Goal: Information Seeking & Learning: Learn about a topic

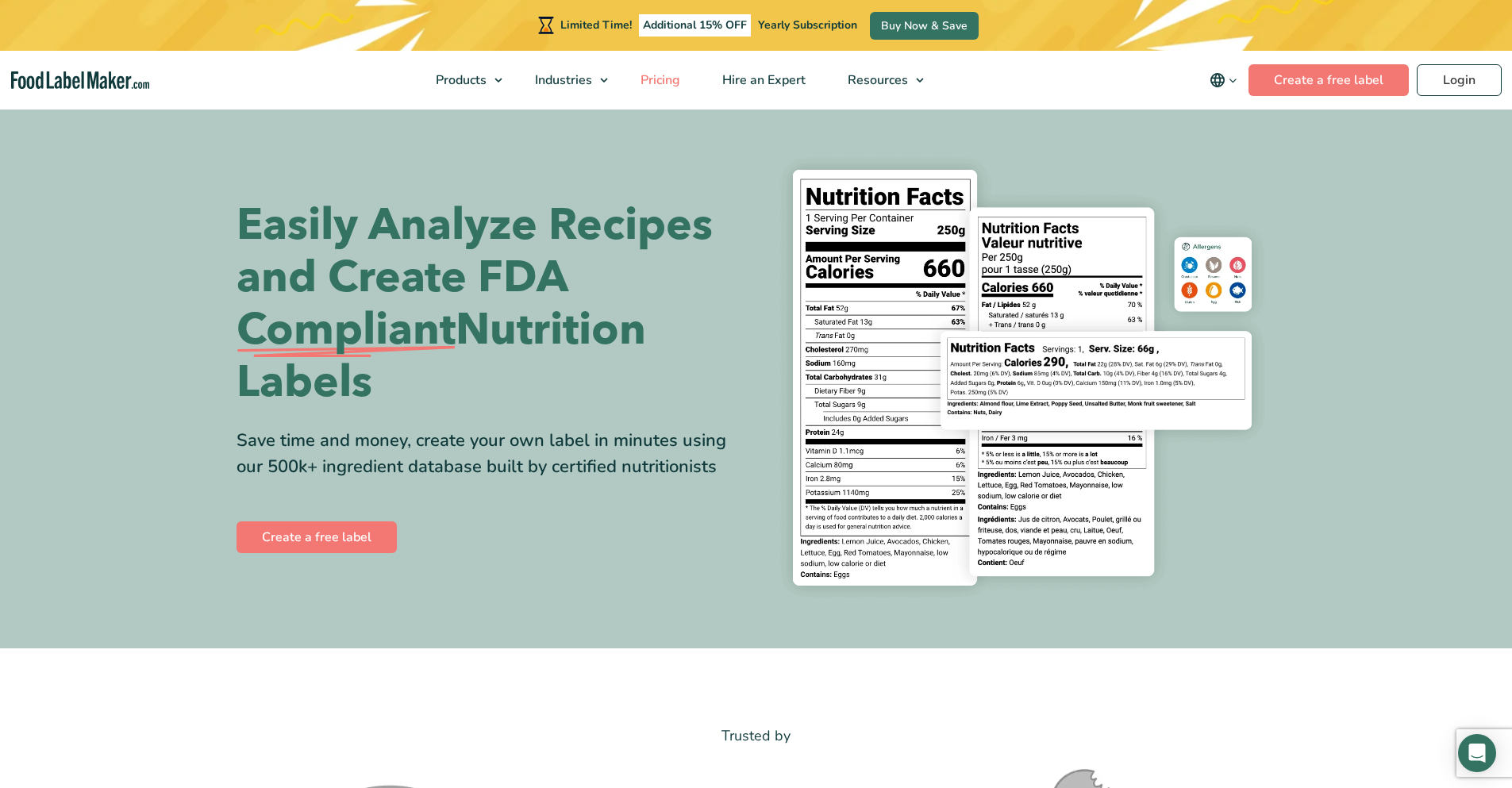
click at [658, 76] on span "Pricing" at bounding box center [658, 80] width 46 height 17
